Goal: Check status: Check status

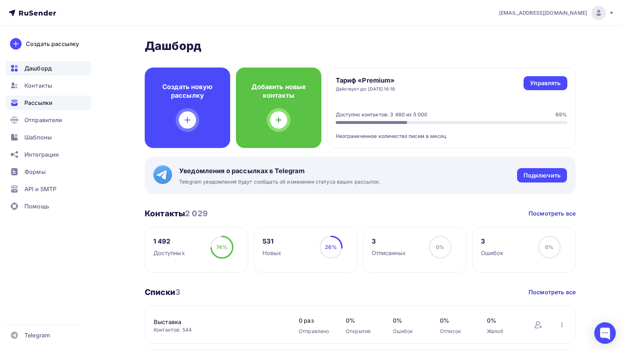
click at [47, 108] on div "Рассылки" at bounding box center [48, 103] width 85 height 14
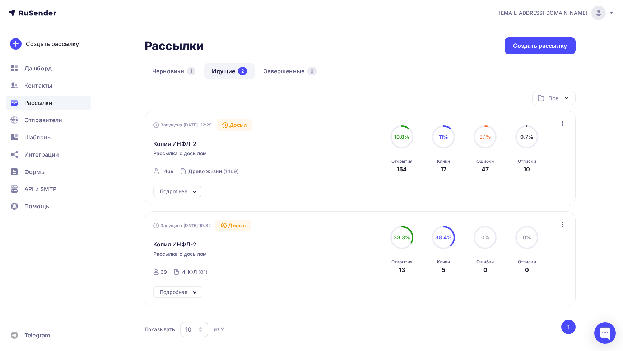
scroll to position [21, 0]
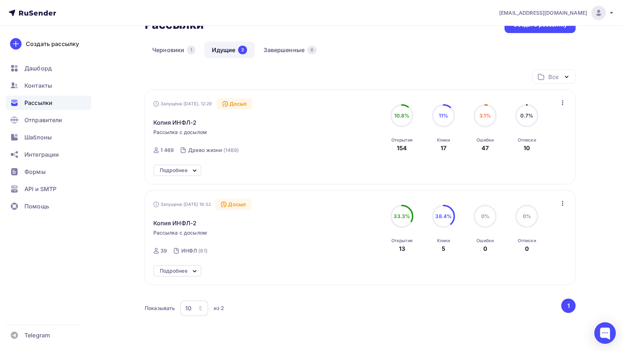
click at [194, 169] on icon at bounding box center [194, 170] width 9 height 9
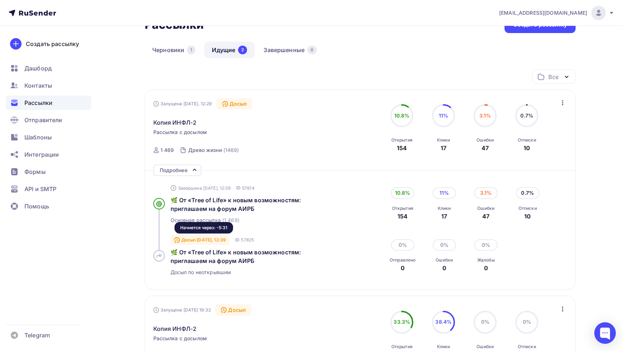
click at [196, 240] on div "Досыл [DATE], 12:39" at bounding box center [200, 240] width 59 height 10
click at [206, 242] on div "Досыл [DATE], 12:39" at bounding box center [200, 240] width 59 height 10
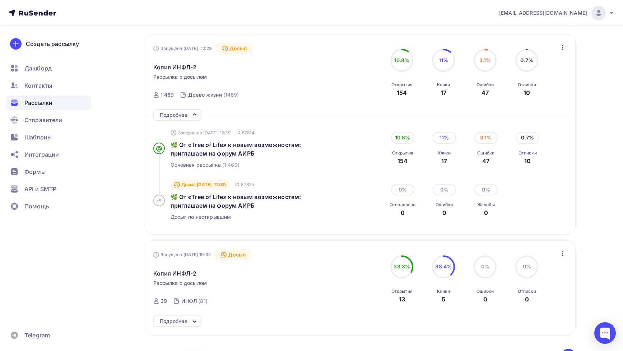
scroll to position [82, 0]
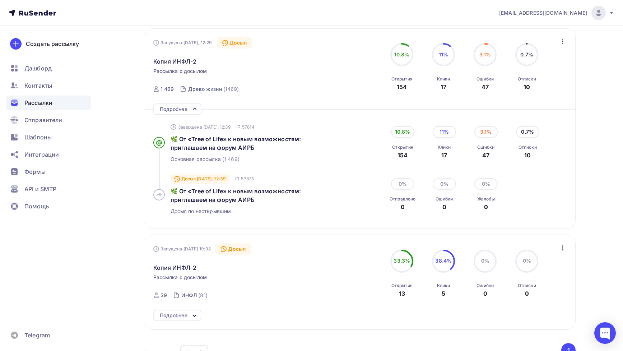
click at [184, 320] on div "Подробнее" at bounding box center [174, 315] width 28 height 9
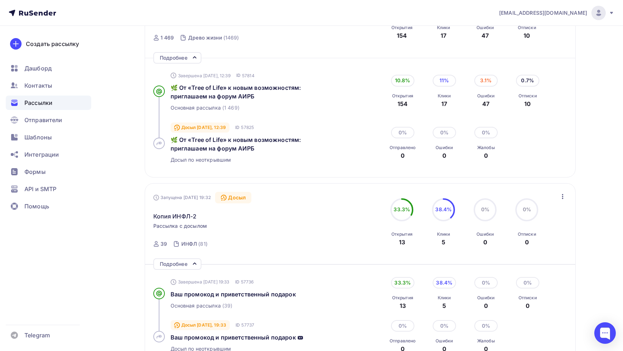
scroll to position [206, 0]
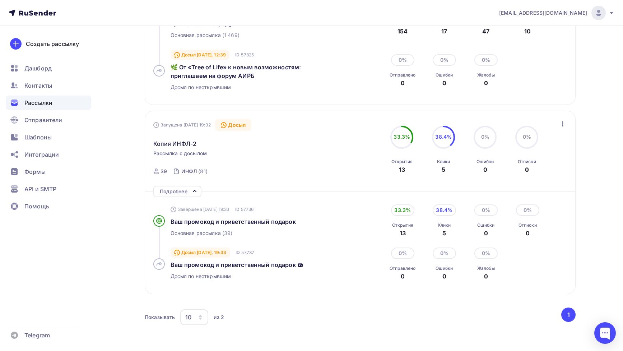
click at [186, 287] on div "Запущена [DATE] 19:32 Досыл Копия ИНФЛ-2 Рассылка с досылом Отправлена [DATE] 1…" at bounding box center [360, 202] width 431 height 183
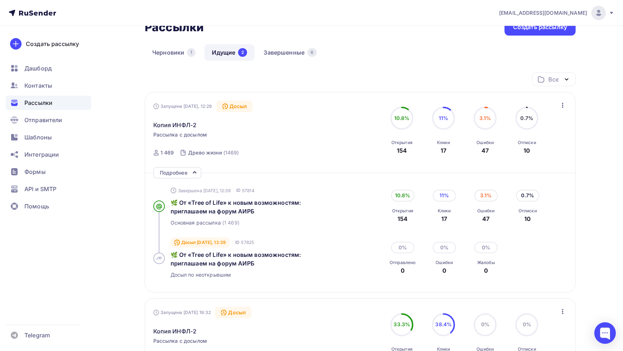
scroll to position [0, 0]
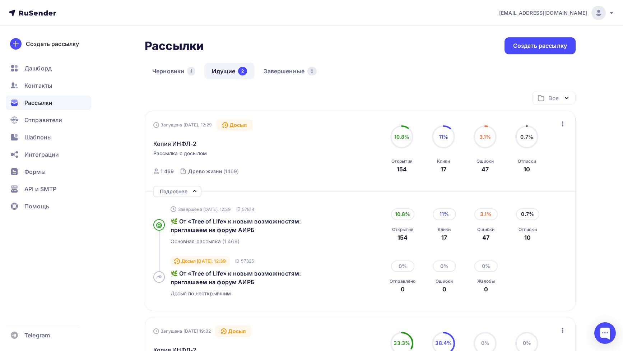
click at [195, 138] on div "Копия ИНФЛ-2" at bounding box center [235, 139] width 164 height 17
click at [231, 125] on div "Досыл" at bounding box center [235, 124] width 36 height 11
click at [181, 148] on span "Копия ИНФЛ-2" at bounding box center [174, 143] width 43 height 9
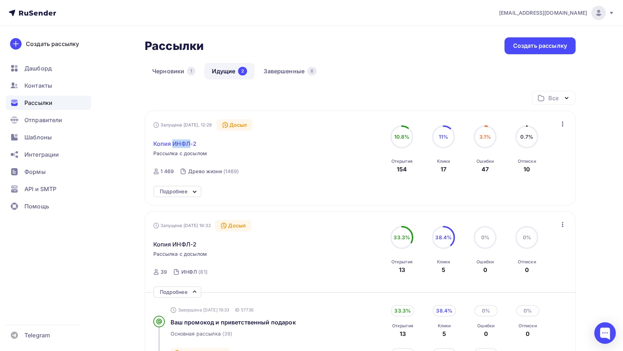
click at [181, 148] on span "Копия ИНФЛ-2" at bounding box center [174, 143] width 43 height 9
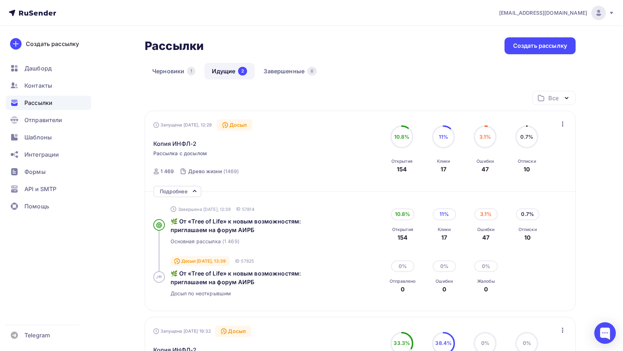
click at [180, 163] on div "Древо жизни (1469)" at bounding box center [210, 171] width 66 height 17
click at [262, 69] on link "Завершенные 6" at bounding box center [290, 71] width 68 height 17
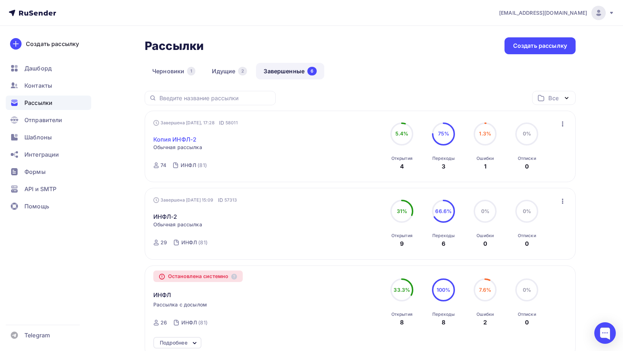
click at [180, 138] on link "Копия ИНФЛ-2" at bounding box center [174, 139] width 43 height 9
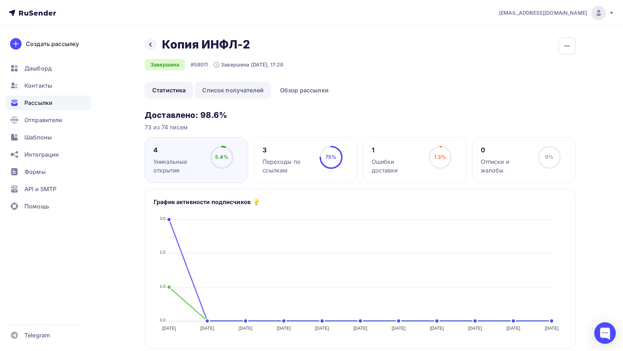
click at [215, 93] on link "Список получателей" at bounding box center [233, 90] width 76 height 17
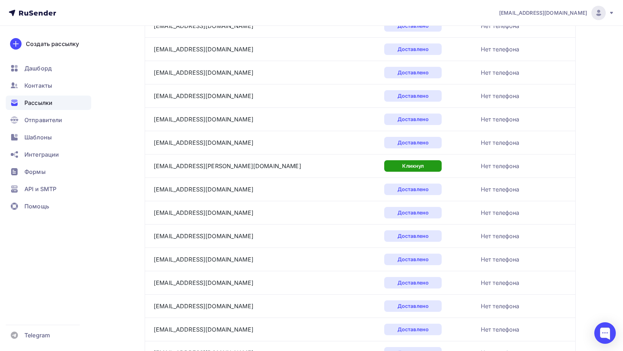
scroll to position [1025, 0]
